Goal: Information Seeking & Learning: Learn about a topic

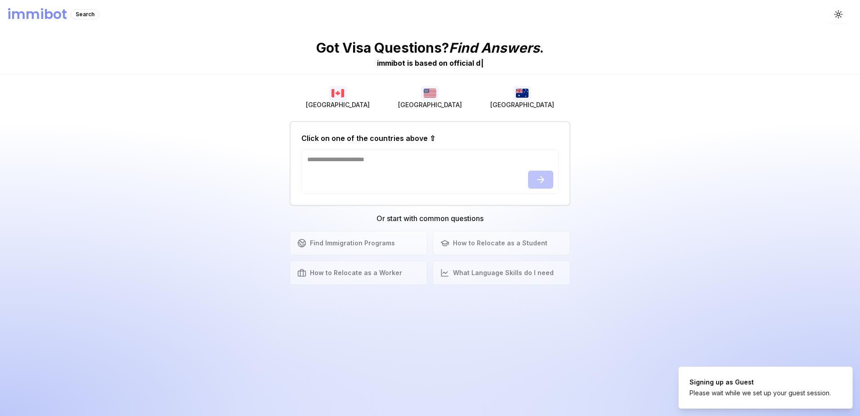
click at [57, 14] on h1 "immibot" at bounding box center [37, 14] width 60 height 16
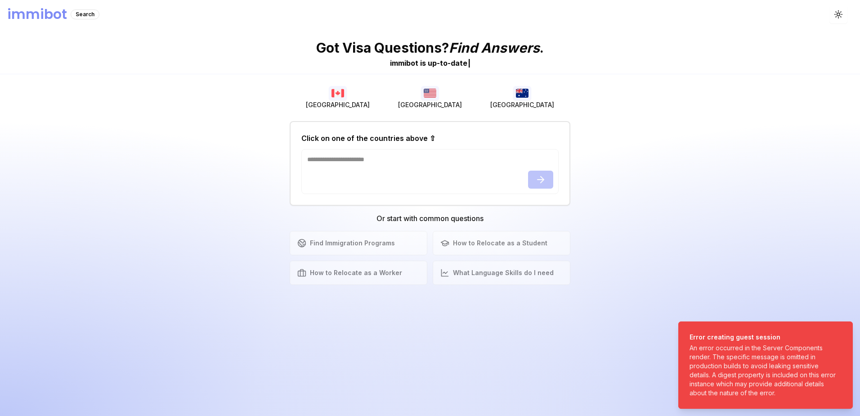
click at [519, 241] on div "Find Immigration Programs Explore available immigration pathways How to Relocat…" at bounding box center [430, 258] width 281 height 54
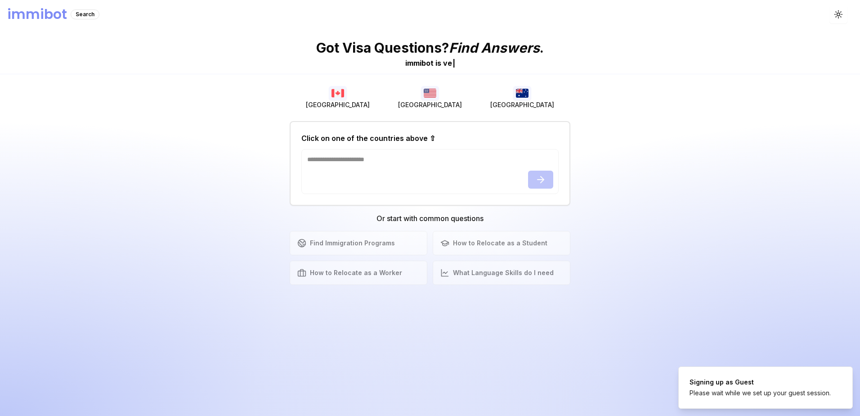
click at [432, 91] on img "button" at bounding box center [430, 93] width 18 height 14
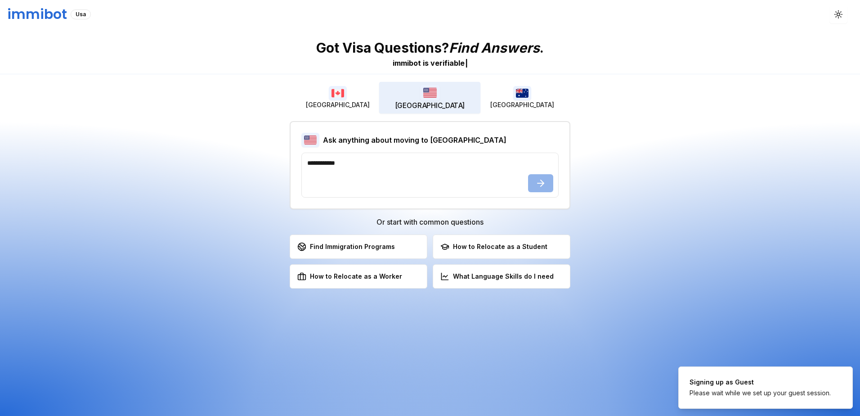
click at [529, 100] on img "button" at bounding box center [522, 93] width 18 height 14
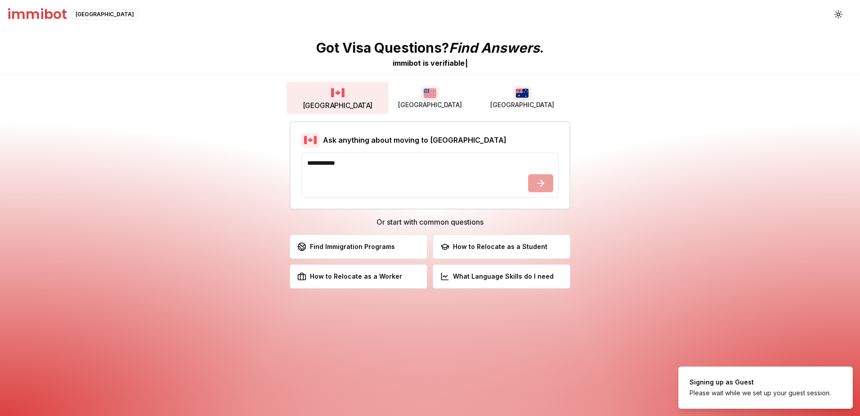
click at [347, 96] on button "[GEOGRAPHIC_DATA]" at bounding box center [338, 97] width 102 height 31
click at [327, 99] on button "[GEOGRAPHIC_DATA]" at bounding box center [338, 97] width 102 height 31
